Goal: Task Accomplishment & Management: Manage account settings

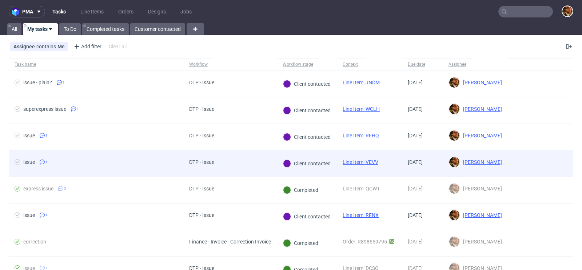
click at [548, 156] on div at bounding box center [540, 164] width 65 height 26
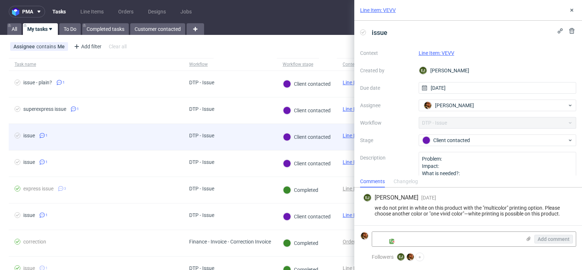
click at [331, 139] on div "Client contacted" at bounding box center [307, 137] width 48 height 8
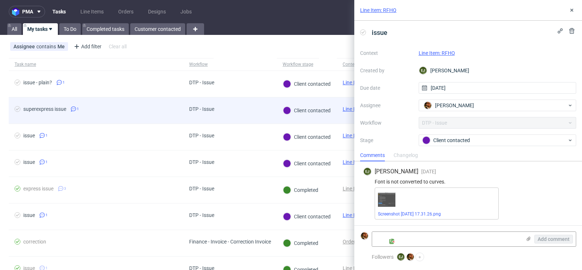
click at [327, 111] on div "Client contacted" at bounding box center [307, 111] width 48 height 8
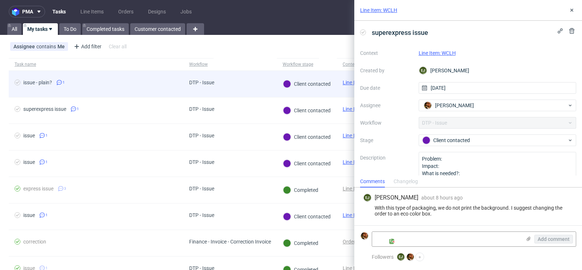
click at [326, 88] on div "Client contacted" at bounding box center [307, 84] width 60 height 26
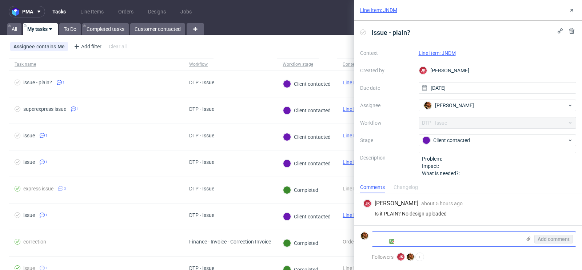
click at [446, 240] on textarea at bounding box center [446, 239] width 149 height 15
click at [530, 239] on icon at bounding box center [529, 239] width 6 height 6
click at [0, 0] on input "file" at bounding box center [0, 0] width 0 height 0
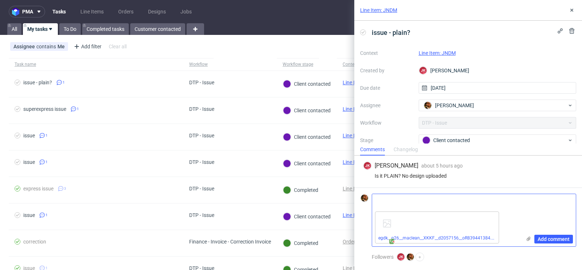
click at [390, 200] on textarea at bounding box center [446, 201] width 149 height 15
type textarea "T"
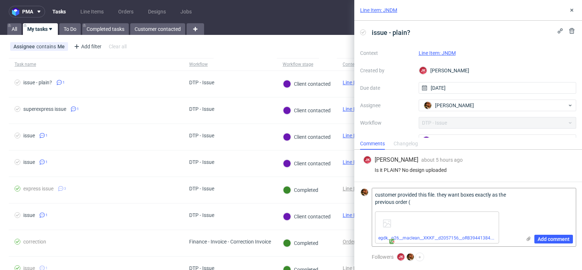
paste textarea "R839441384"
type textarea "customer provided this file. they want boxes exactly as the previous order (R83…"
click at [545, 241] on span "Add comment" at bounding box center [554, 239] width 32 height 5
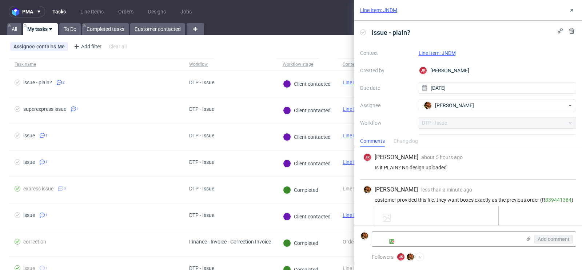
click at [448, 55] on link "Line Item: JNDM" at bounding box center [437, 53] width 37 height 6
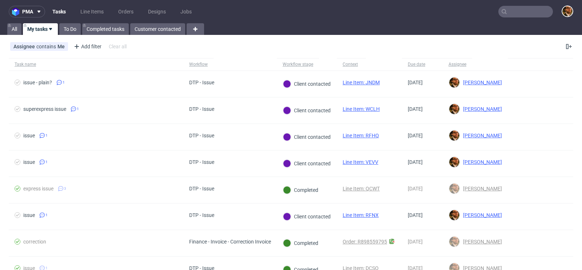
click at [522, 16] on input "text" at bounding box center [525, 12] width 55 height 12
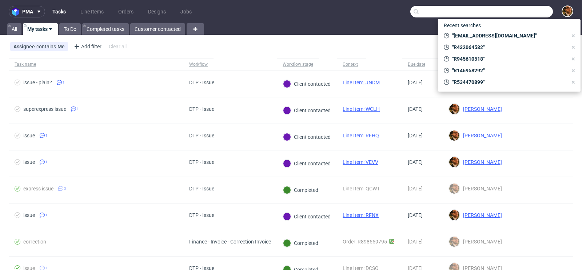
paste input "R432064582"
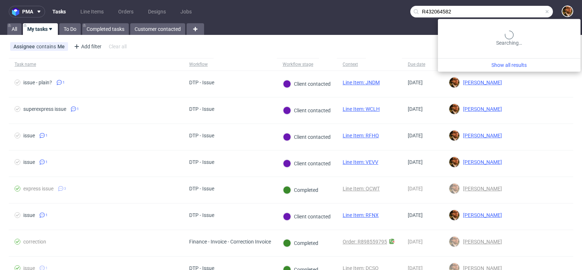
type input "R432064582"
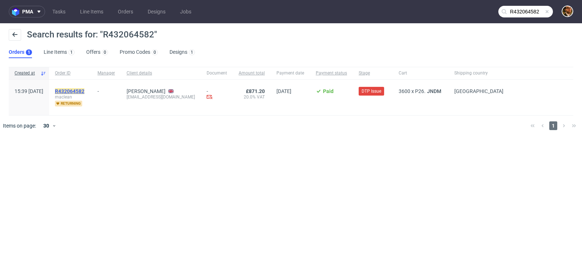
click at [84, 88] on mark "R432064582" at bounding box center [69, 91] width 29 height 6
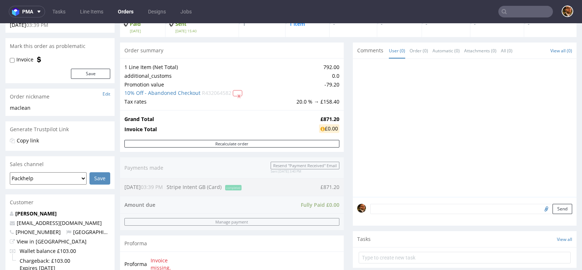
scroll to position [95, 0]
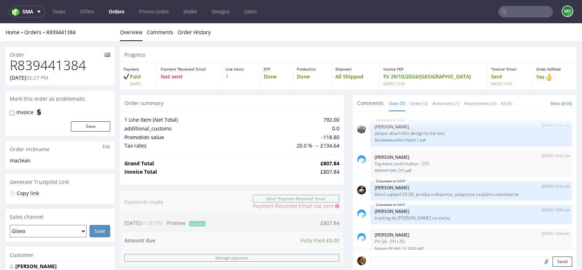
scroll to position [9, 0]
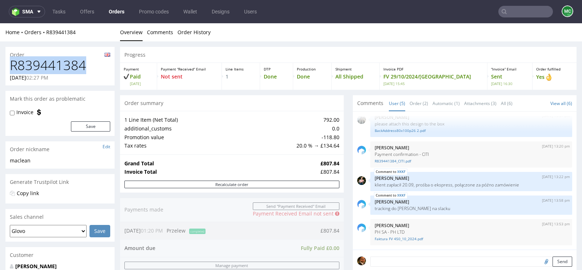
drag, startPoint x: 86, startPoint y: 64, endPoint x: 9, endPoint y: 61, distance: 76.4
click at [9, 61] on div "R839441384 [DATE] 02:27 PM" at bounding box center [59, 71] width 109 height 27
copy h1 "R839441384"
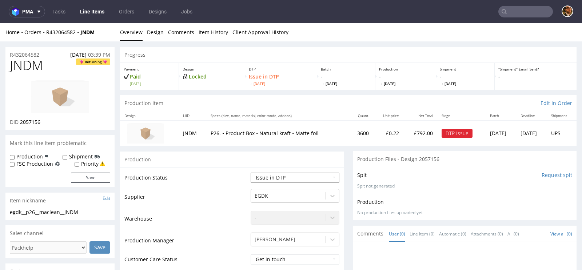
click at [328, 176] on select "Waiting for Artwork Waiting for Diecut Waiting for Mockup Waiting for DTP Waiti…" at bounding box center [295, 178] width 89 height 10
select select "back_for_dtp"
click at [251, 173] on select "Waiting for Artwork Waiting for Diecut Waiting for Mockup Waiting for DTP Waiti…" at bounding box center [295, 178] width 89 height 10
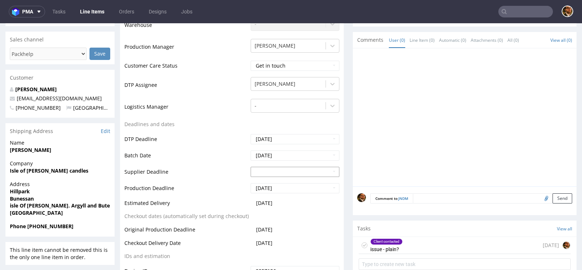
scroll to position [395, 0]
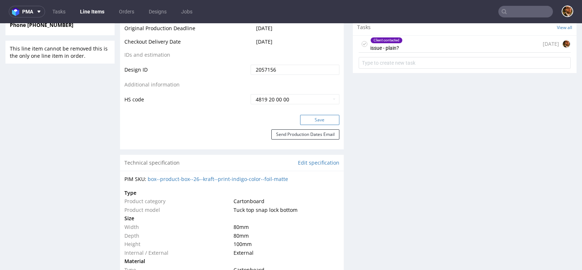
click at [314, 116] on button "Save" at bounding box center [319, 120] width 39 height 10
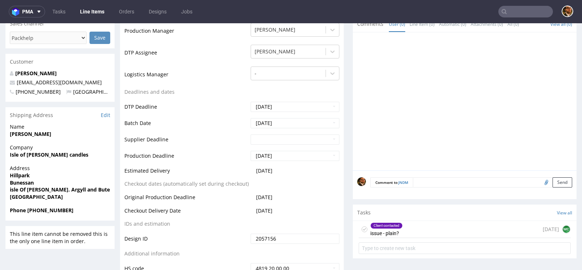
scroll to position [292, 0]
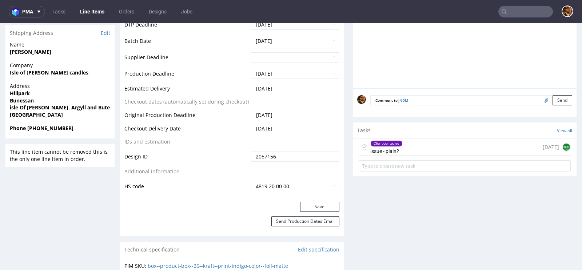
click at [422, 144] on div "Client contacted issue - plain? today MC" at bounding box center [465, 147] width 212 height 17
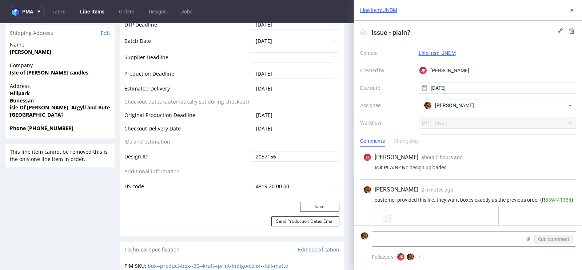
click at [435, 53] on link "Line Item: JNDM" at bounding box center [437, 53] width 37 height 6
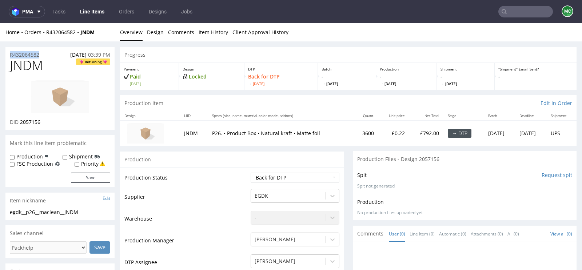
drag, startPoint x: 46, startPoint y: 53, endPoint x: 9, endPoint y: 53, distance: 37.1
click at [9, 53] on div "R432064582 26.08.2025 03:39 PM" at bounding box center [59, 53] width 109 height 12
copy p "R432064582"
